Goal: Task Accomplishment & Management: Use online tool/utility

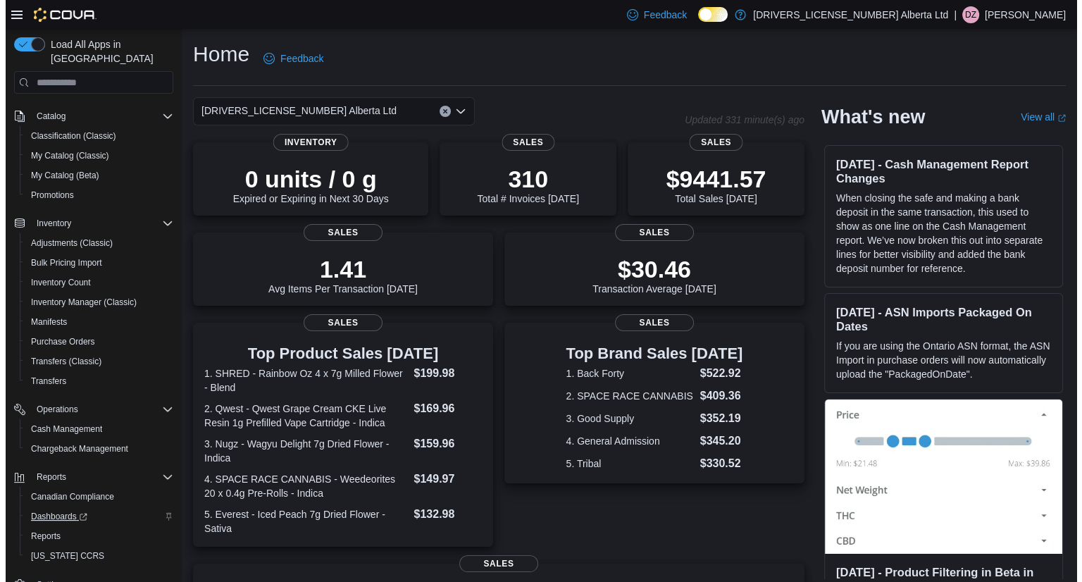
scroll to position [138, 0]
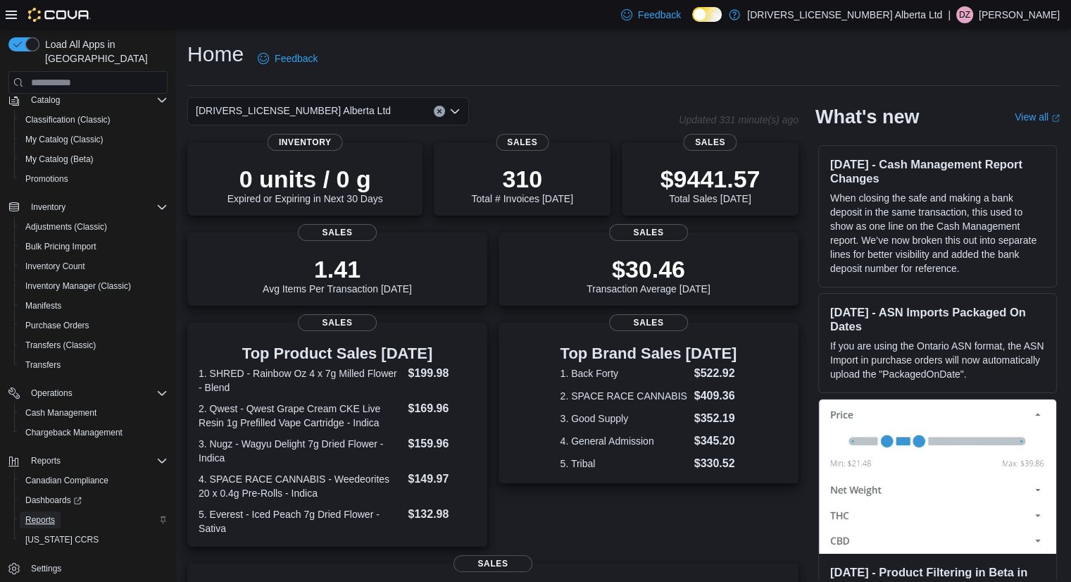
click at [56, 511] on link "Reports" at bounding box center [40, 519] width 41 height 17
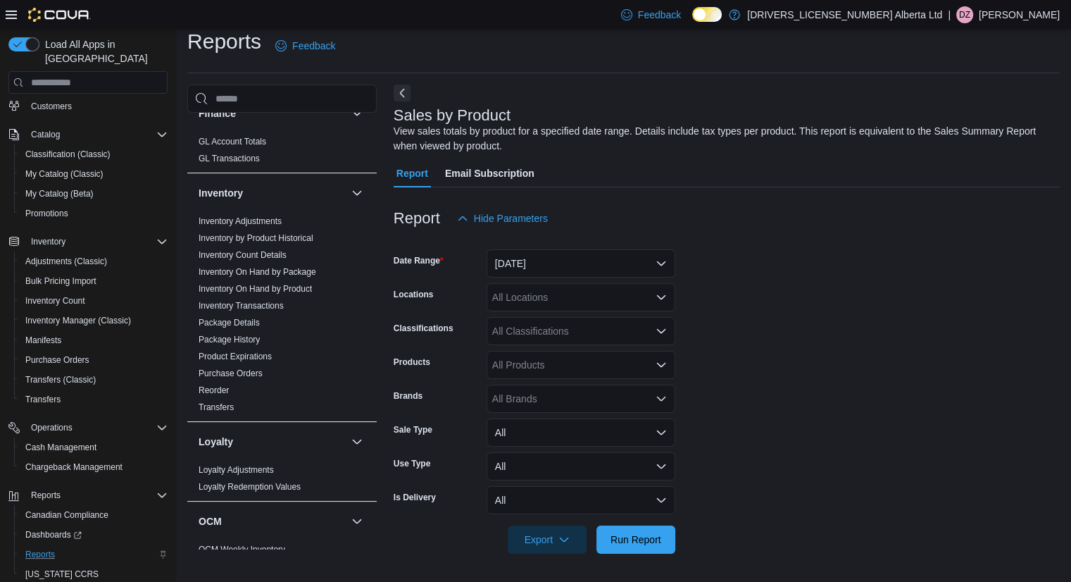
scroll to position [986, 0]
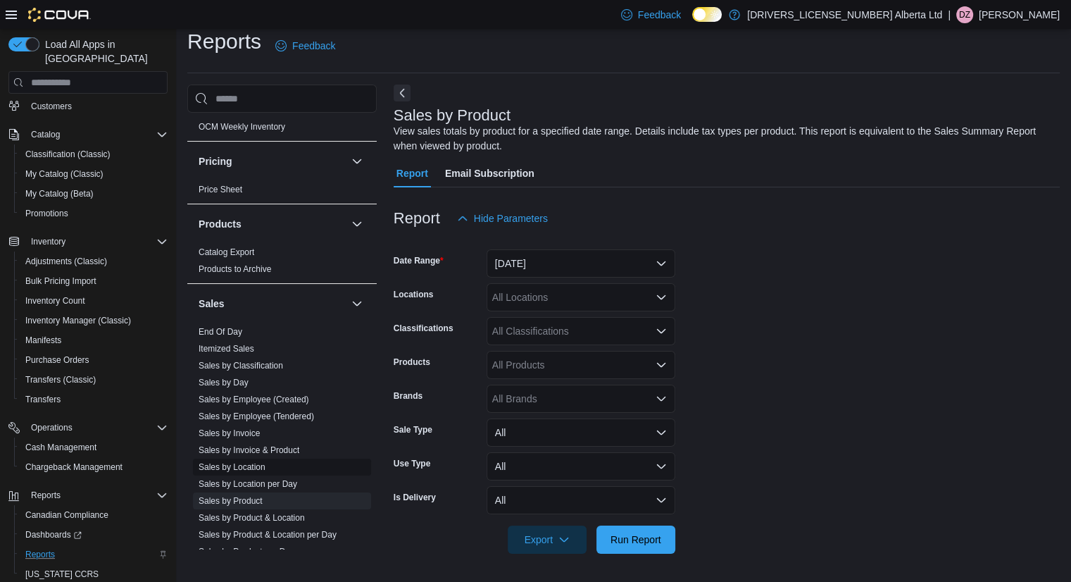
click at [247, 462] on link "Sales by Location" at bounding box center [232, 467] width 67 height 10
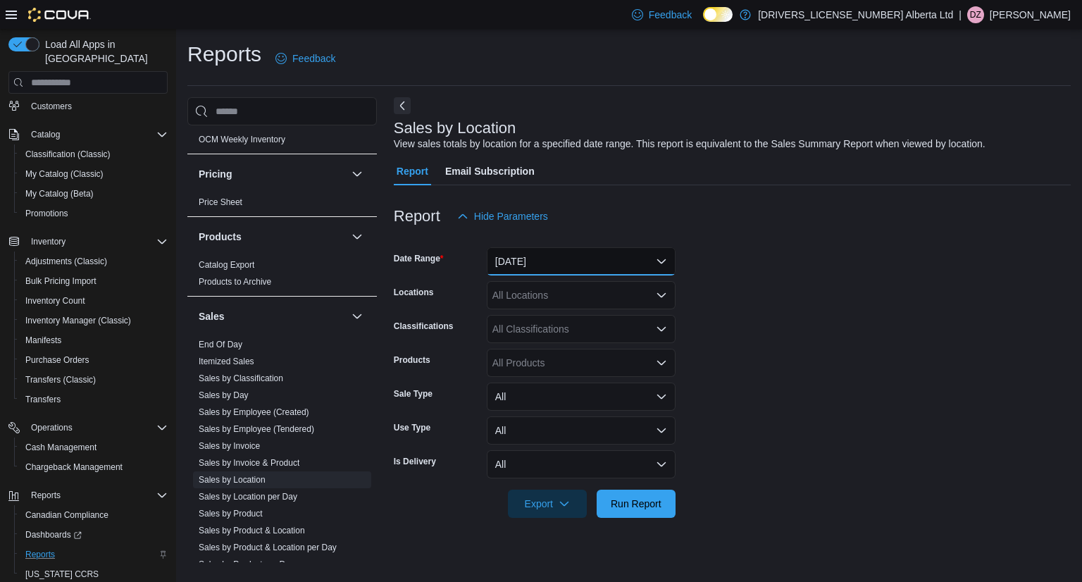
click at [559, 253] on button "[DATE]" at bounding box center [581, 261] width 189 height 28
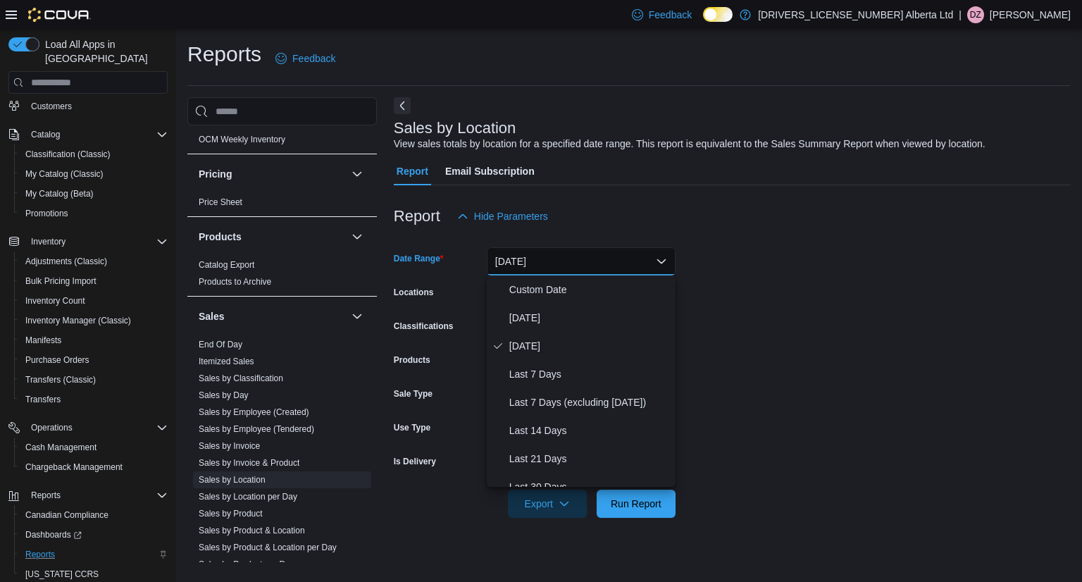
click at [622, 230] on div "Report Hide Parameters" at bounding box center [732, 216] width 677 height 28
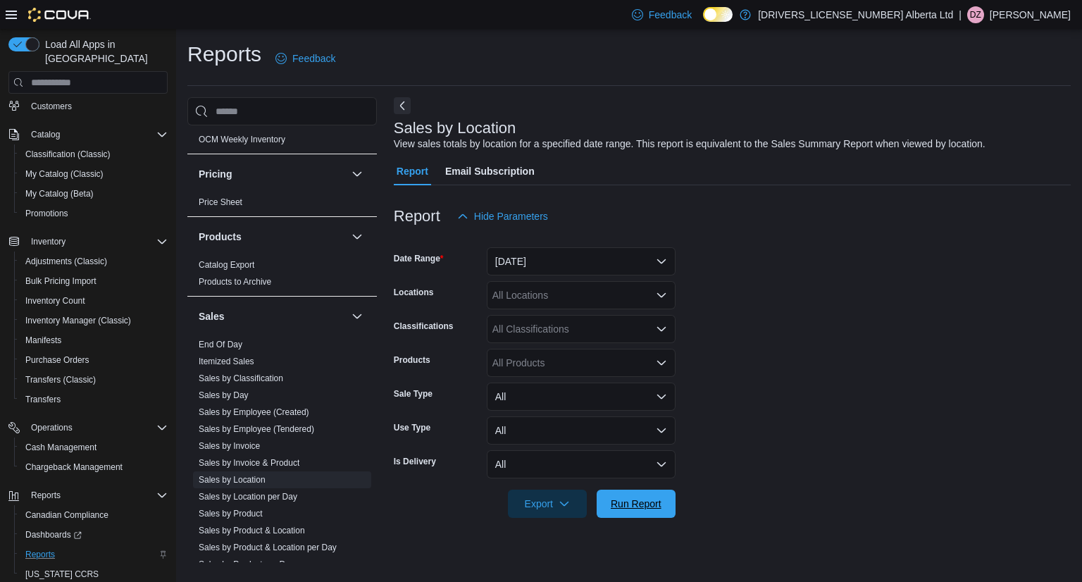
drag, startPoint x: 640, startPoint y: 508, endPoint x: 738, endPoint y: 405, distance: 142.5
click at [640, 509] on span "Run Report" at bounding box center [636, 504] width 51 height 14
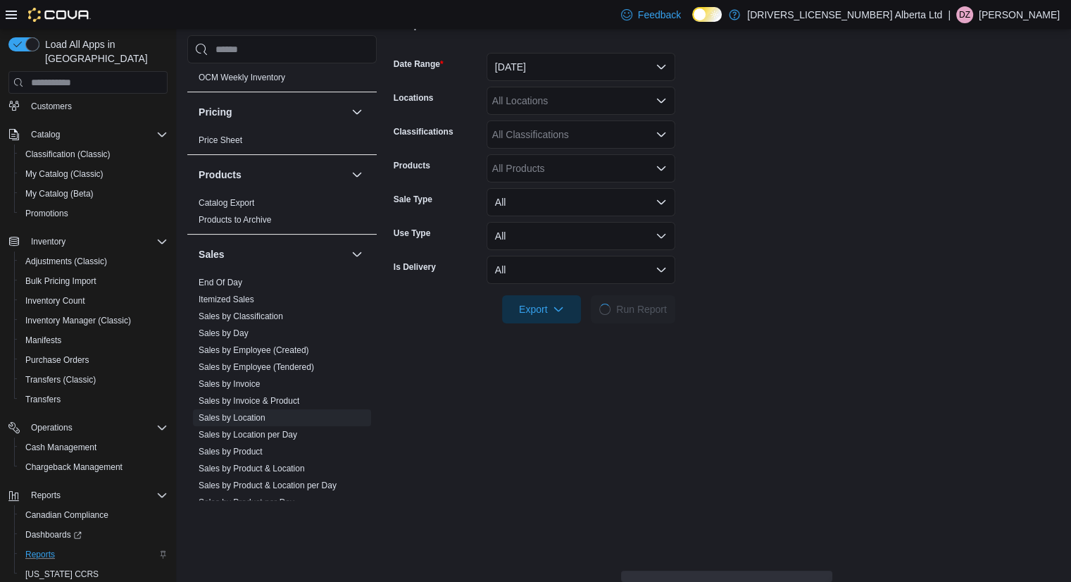
scroll to position [423, 0]
